Goal: Download file/media

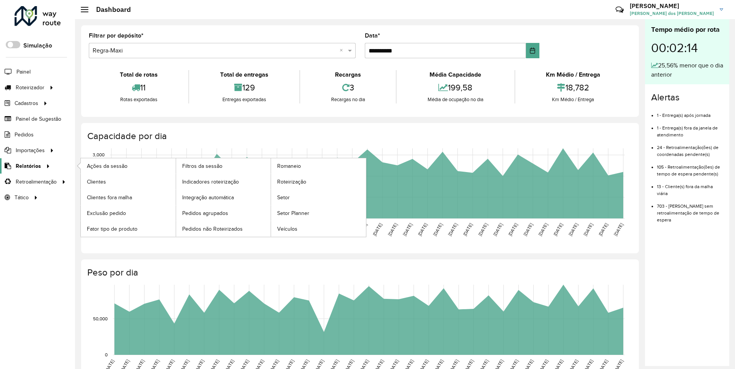
click at [27, 165] on span "Relatórios" at bounding box center [28, 166] width 25 height 8
click at [96, 181] on span "Clientes" at bounding box center [97, 182] width 21 height 8
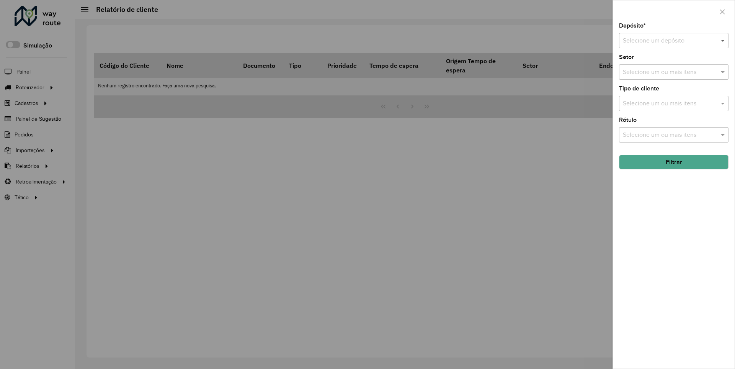
click at [724, 40] on span at bounding box center [724, 40] width 10 height 9
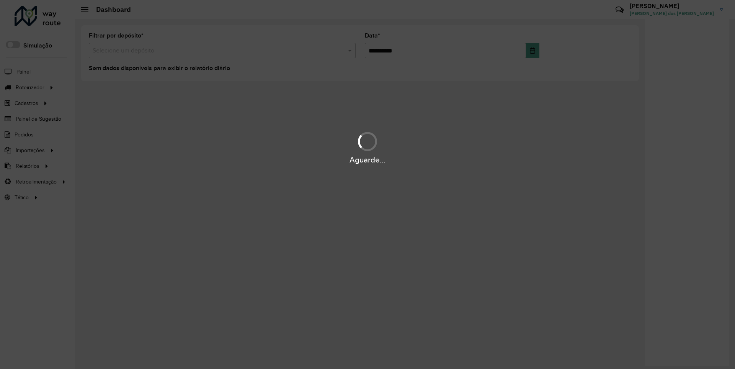
click at [27, 165] on div "Aguarde..." at bounding box center [367, 160] width 735 height 12
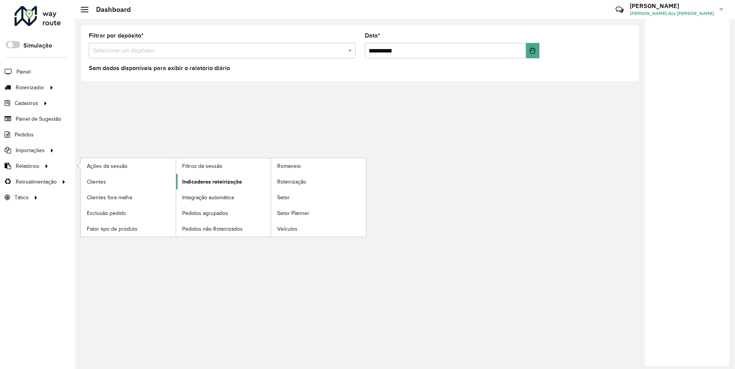
click at [210, 181] on span "Indicadores roteirização" at bounding box center [212, 182] width 60 height 8
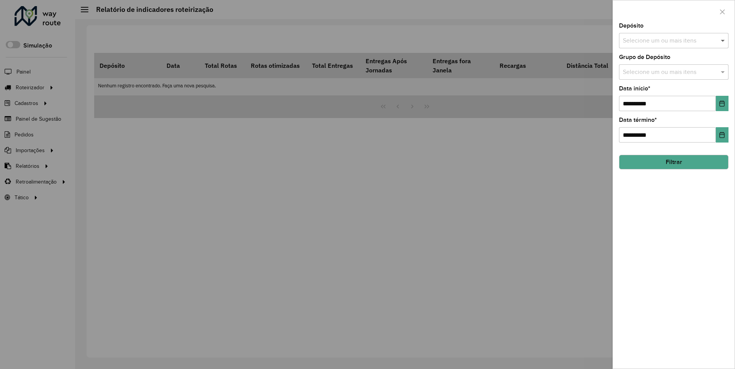
click at [724, 40] on span at bounding box center [724, 40] width 10 height 9
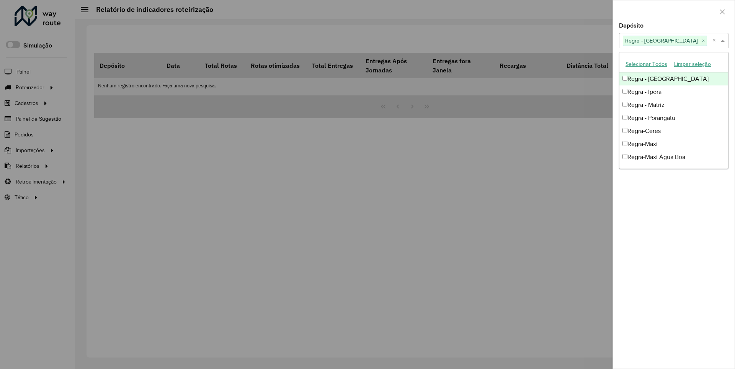
click at [674, 11] on div at bounding box center [674, 11] width 122 height 23
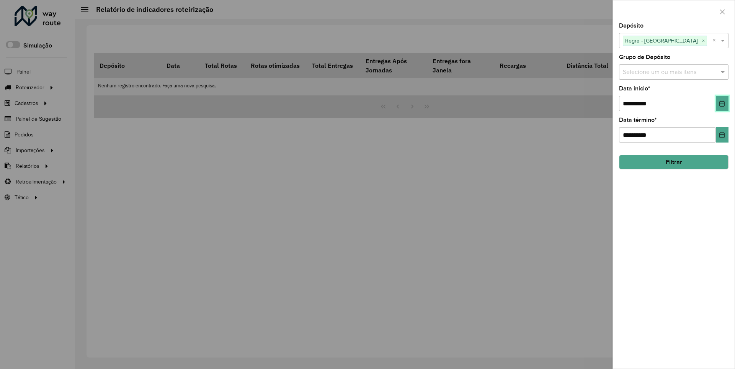
click at [722, 103] on icon "Choose Date" at bounding box center [722, 103] width 5 height 6
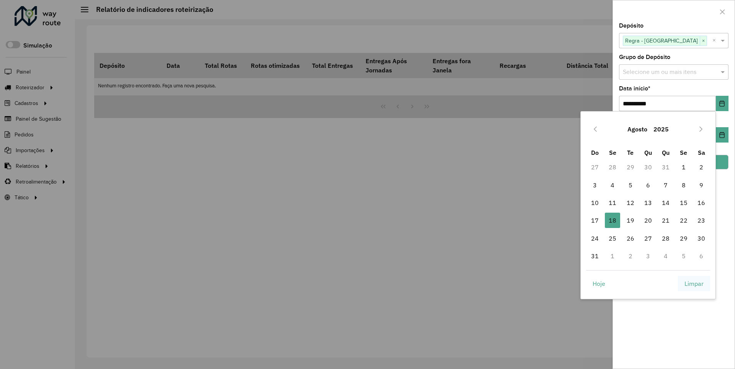
click at [694, 283] on span "Limpar" at bounding box center [694, 283] width 19 height 9
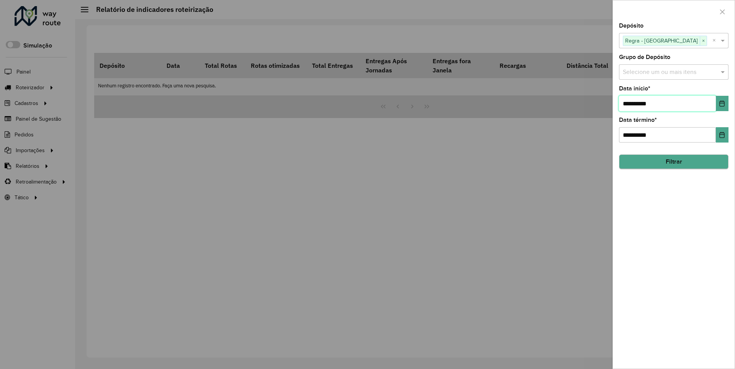
type input "**********"
click at [674, 162] on button "Filtrar" at bounding box center [674, 161] width 110 height 15
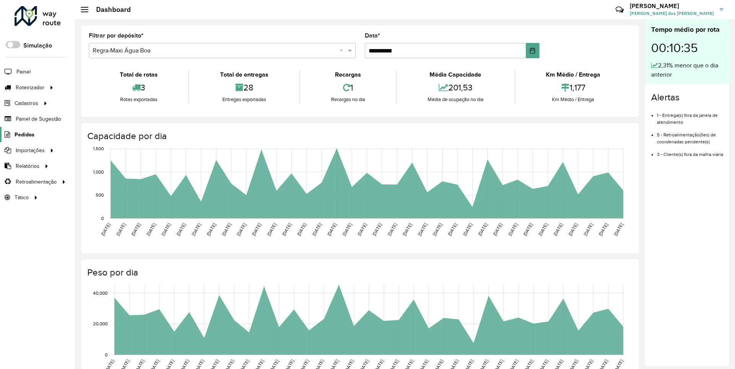
click at [24, 134] on span "Pedidos" at bounding box center [25, 135] width 20 height 8
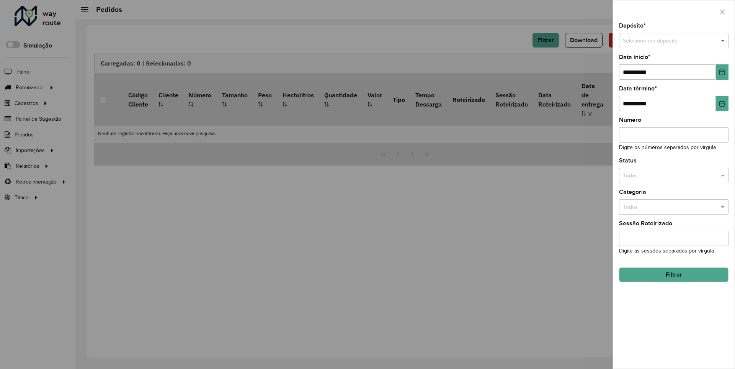
click at [724, 41] on span at bounding box center [724, 41] width 10 height 8
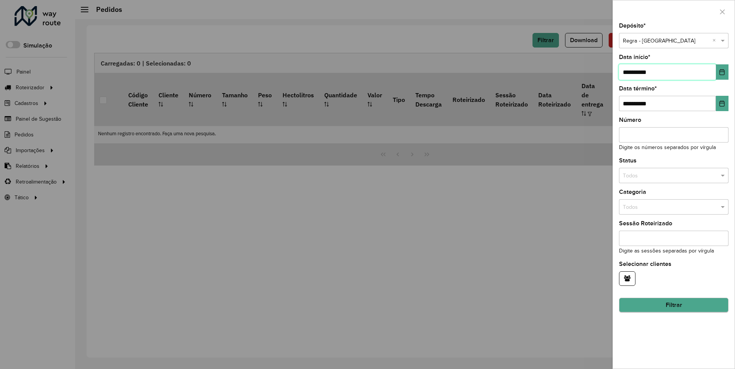
type input "**********"
click at [674, 305] on button "Filtrar" at bounding box center [674, 305] width 110 height 15
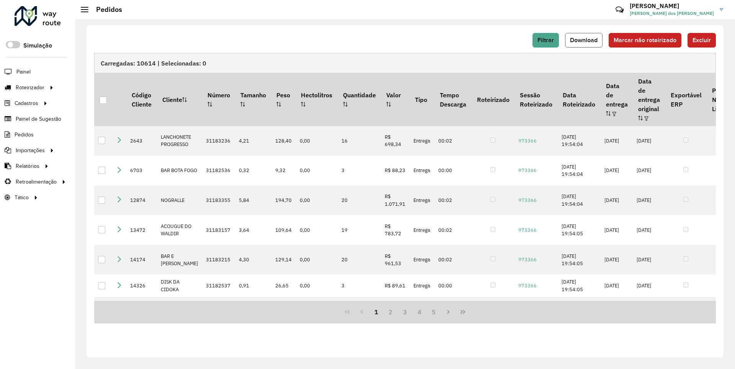
click at [585, 40] on span "Download" at bounding box center [584, 40] width 28 height 7
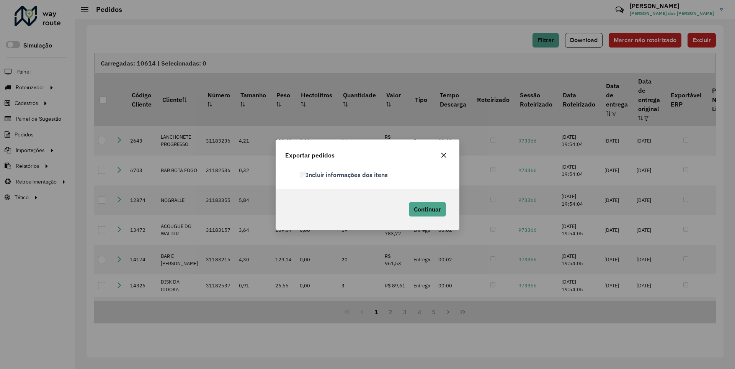
click at [344, 174] on label "Incluir informações dos itens" at bounding box center [344, 174] width 88 height 9
click at [427, 209] on span "Continuar" at bounding box center [427, 209] width 27 height 8
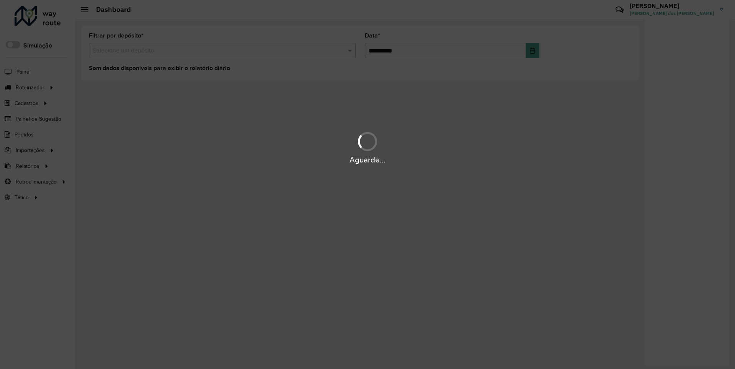
click at [27, 165] on div "Aguarde..." at bounding box center [367, 160] width 735 height 12
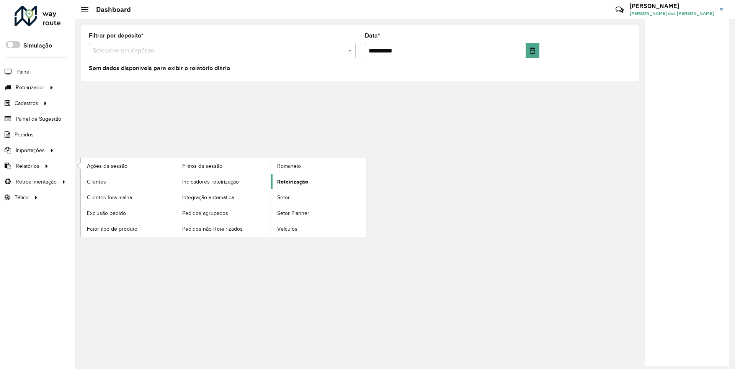
click at [291, 181] on span "Roteirização" at bounding box center [292, 182] width 31 height 8
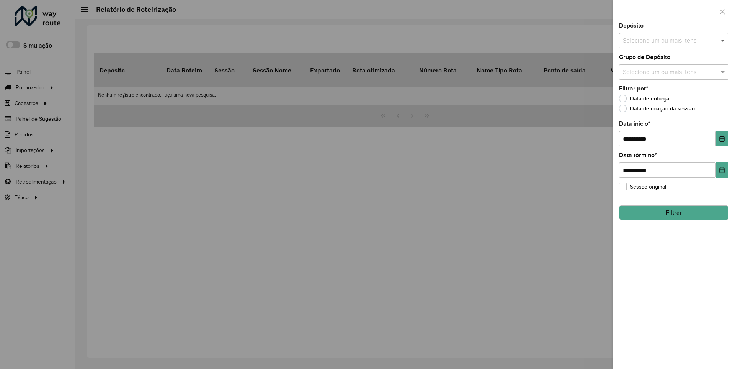
click at [724, 40] on span at bounding box center [724, 40] width 10 height 9
click at [722, 138] on icon "Choose Date" at bounding box center [722, 139] width 5 height 6
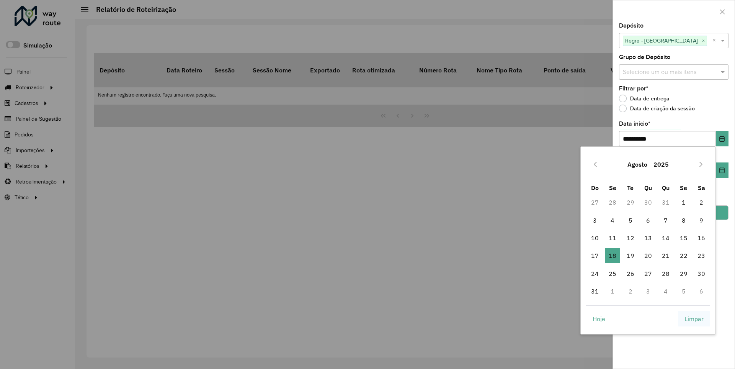
click at [694, 318] on span "Limpar" at bounding box center [694, 318] width 19 height 9
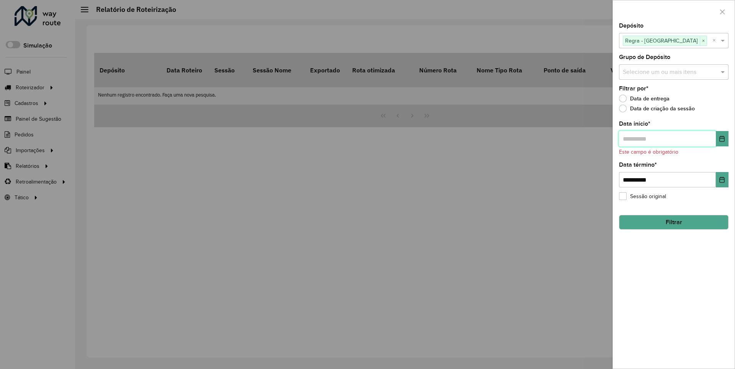
click at [667, 138] on input "text" at bounding box center [667, 138] width 97 height 15
type input "**********"
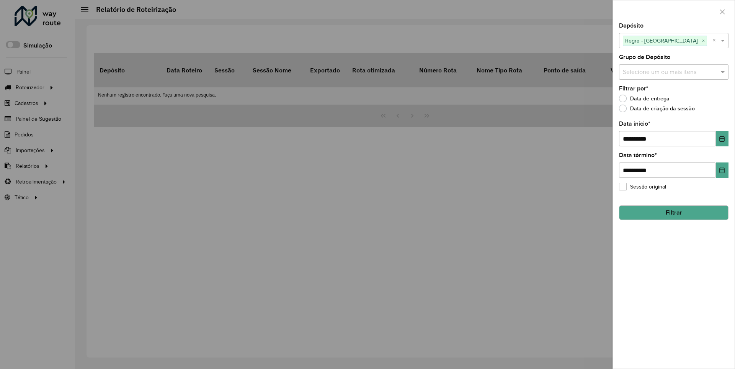
click at [674, 212] on button "Filtrar" at bounding box center [674, 212] width 110 height 15
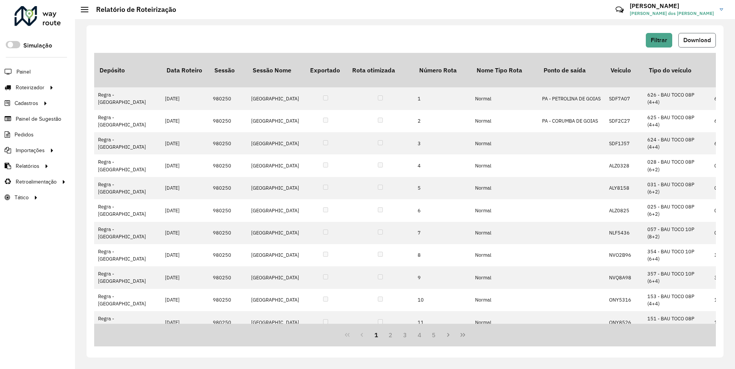
click at [697, 40] on span "Download" at bounding box center [698, 40] width 28 height 7
